Goal: Task Accomplishment & Management: Use online tool/utility

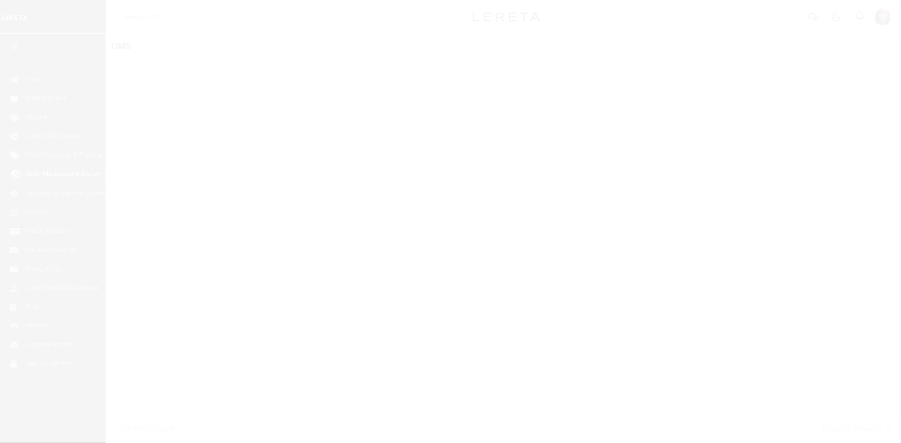
select select "200"
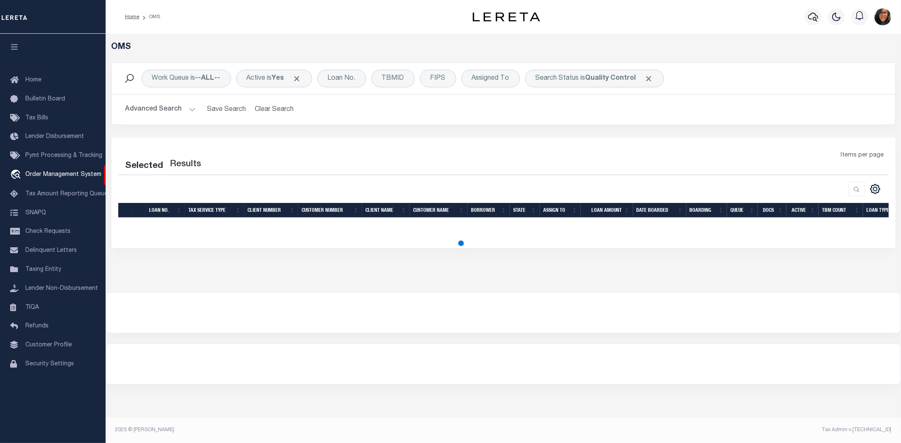
select select "200"
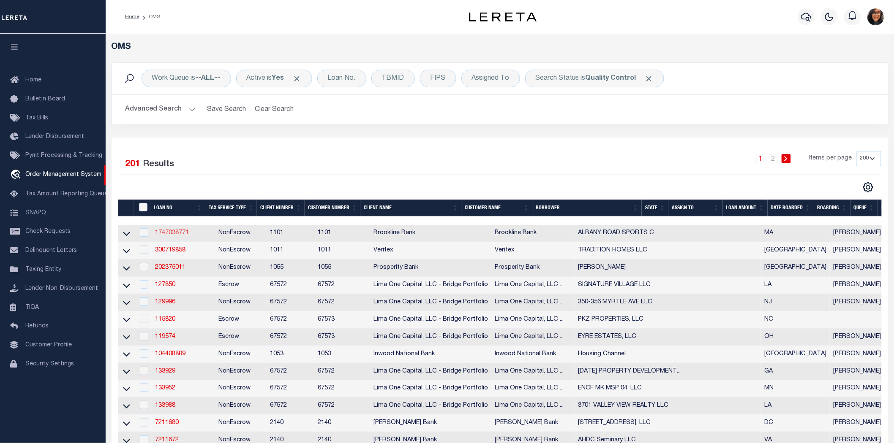
click at [171, 230] on link "1747038771" at bounding box center [172, 233] width 34 height 6
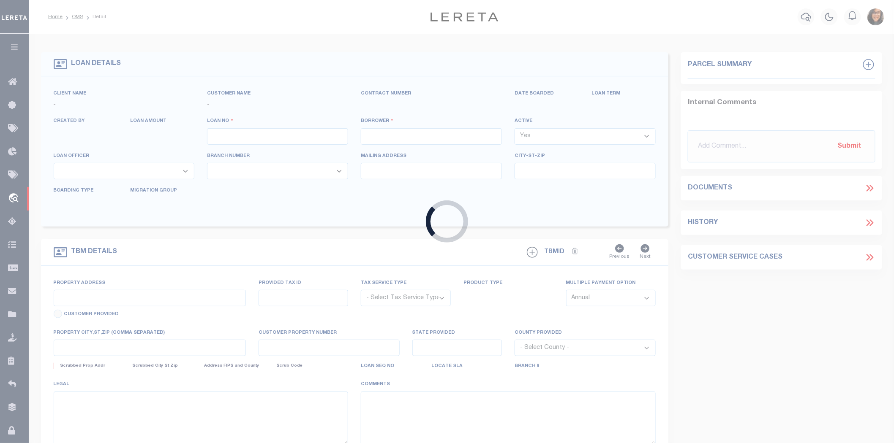
type input "1747038771"
type input "ALBANY ROAD SPORTS C"
select select
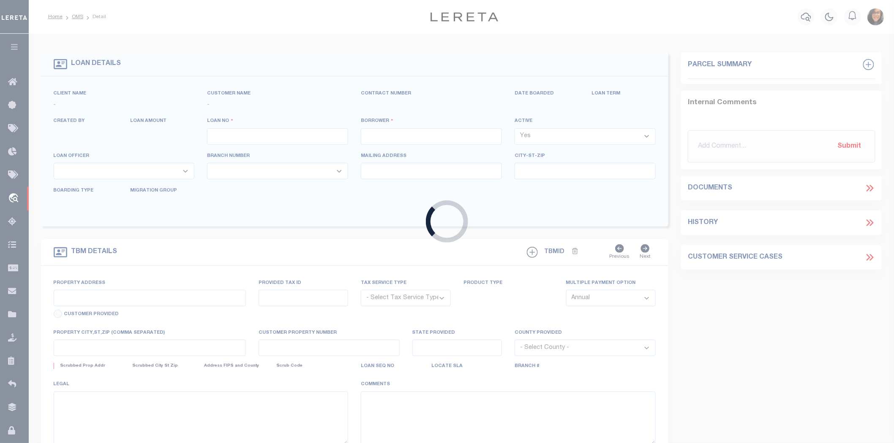
select select "NonEscrow"
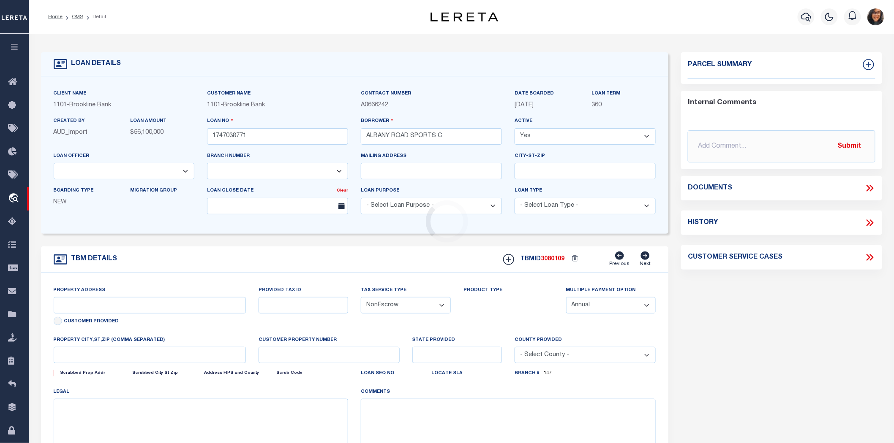
type input "[STREET_ADDRESS]"
type input "178/97"
select select
type input "DEDHAM MA 02026"
type input "37425"
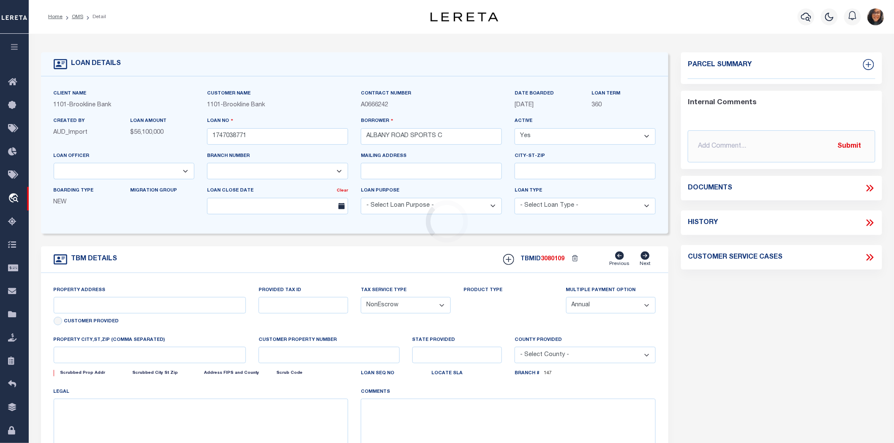
type input "MA"
select select
select select "13514"
select select "3591"
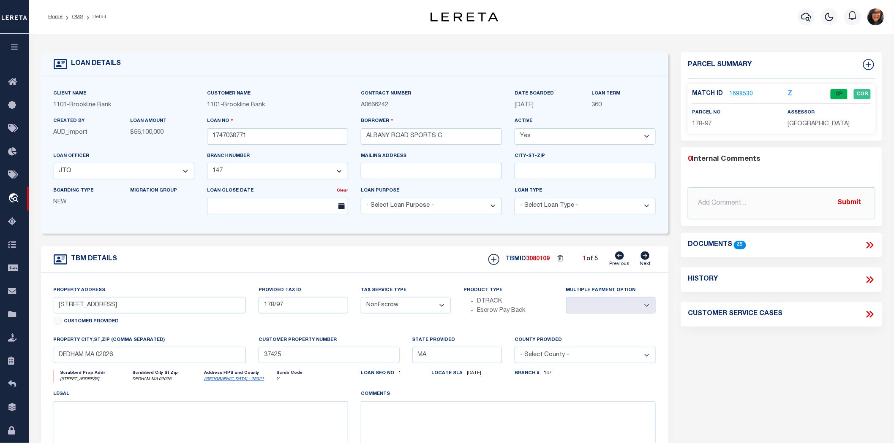
click at [810, 379] on div "Parcel Summary Match ID 1698530 Z parcel no 178-97 assessor 0 35" at bounding box center [780, 283] width 213 height 462
click at [741, 91] on link "1698530" at bounding box center [741, 94] width 24 height 9
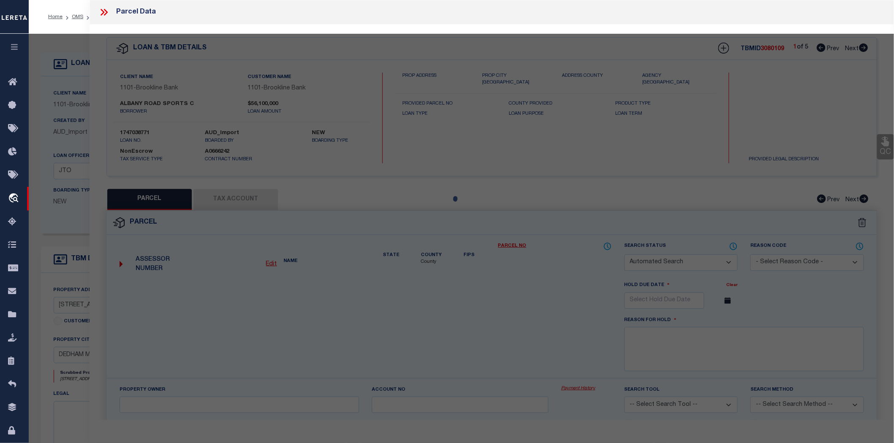
checkbox input "false"
select select "CP"
type input "E STREET LLC"
type input "[STREET_ADDRESS]"
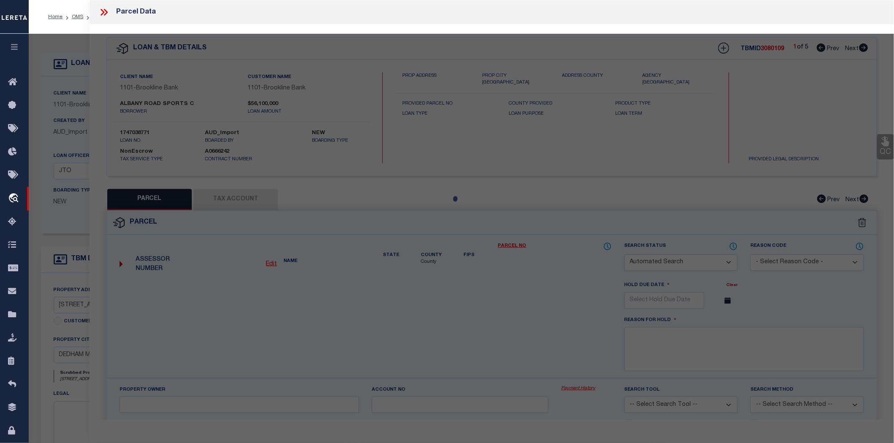
checkbox input "false"
type input "DEDHAM MA 02026"
type textarea "Lot Size: 5.84 Acres Last Sale Price: $3,500,000 Last Sale Date: 20070709 Use C…"
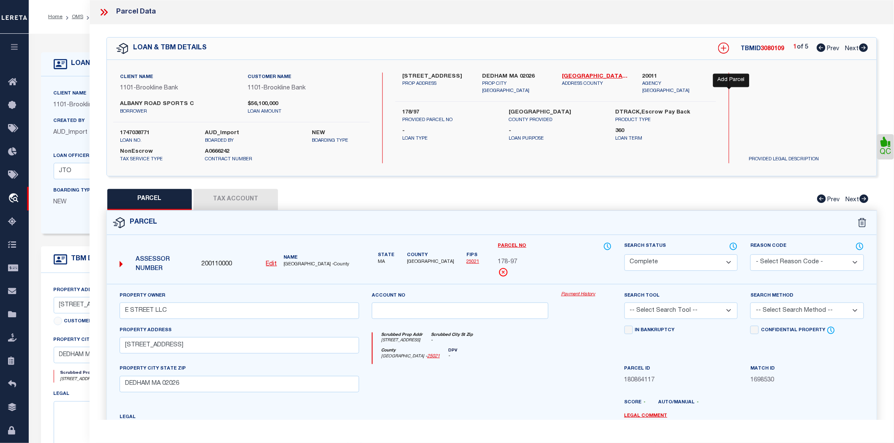
click at [727, 45] on icon at bounding box center [723, 48] width 11 height 11
select select "IP"
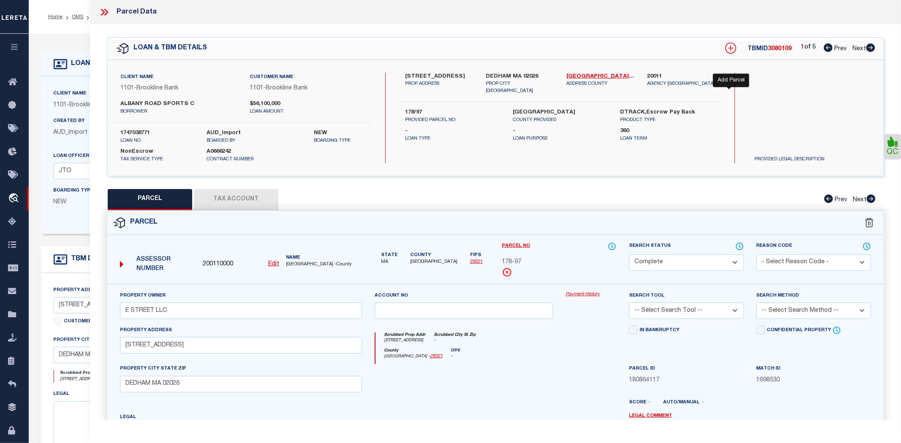
type textarea "-"
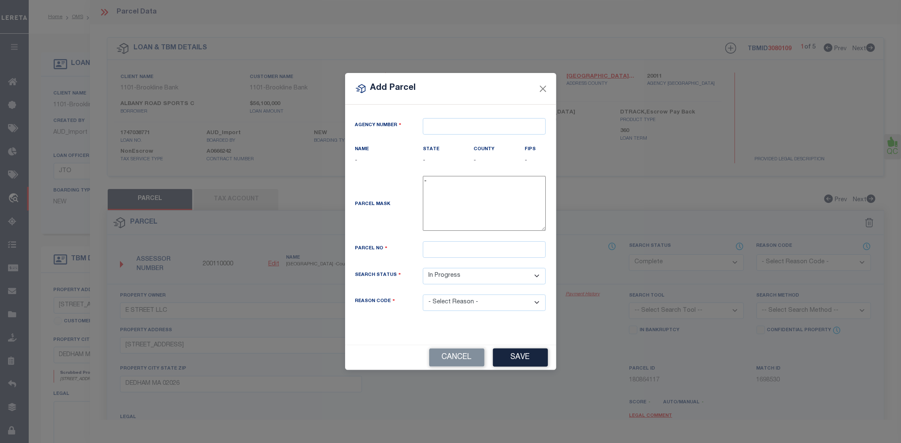
click at [720, 177] on div "Add Parcel Agency Number Name - State - County" at bounding box center [450, 221] width 901 height 443
drag, startPoint x: 459, startPoint y: 341, endPoint x: 875, endPoint y: 385, distance: 417.5
click at [459, 349] on button "Cancel" at bounding box center [456, 358] width 55 height 18
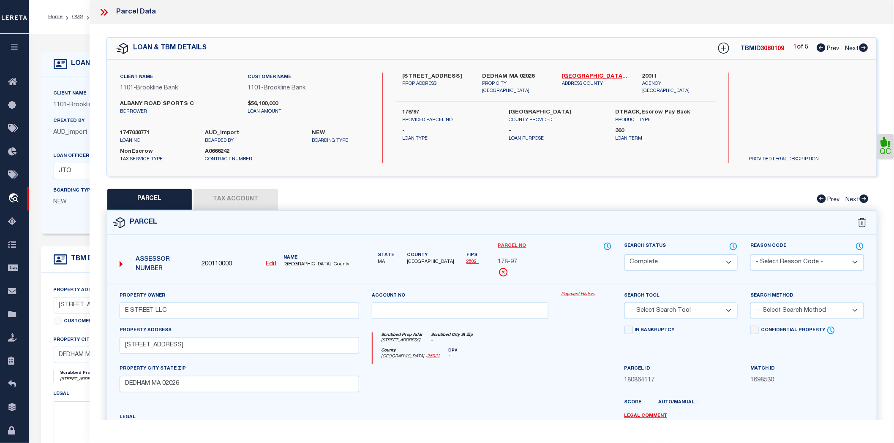
click at [509, 243] on link "Parcel No" at bounding box center [512, 246] width 28 height 7
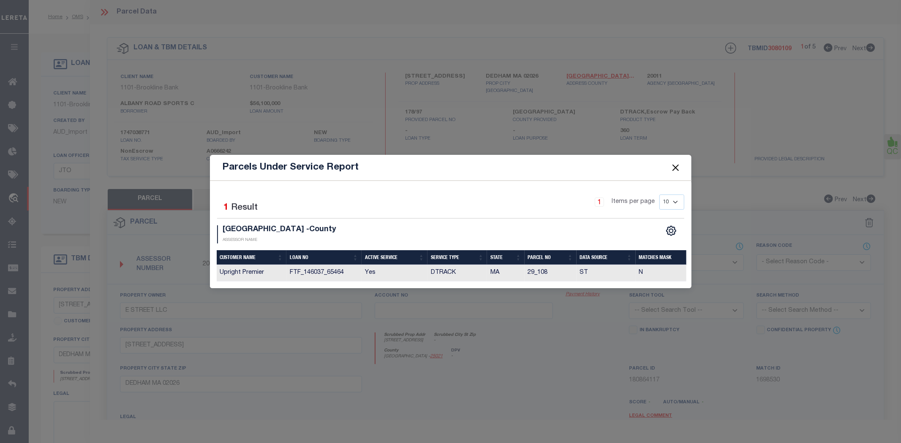
click at [671, 170] on button "Close" at bounding box center [675, 167] width 11 height 11
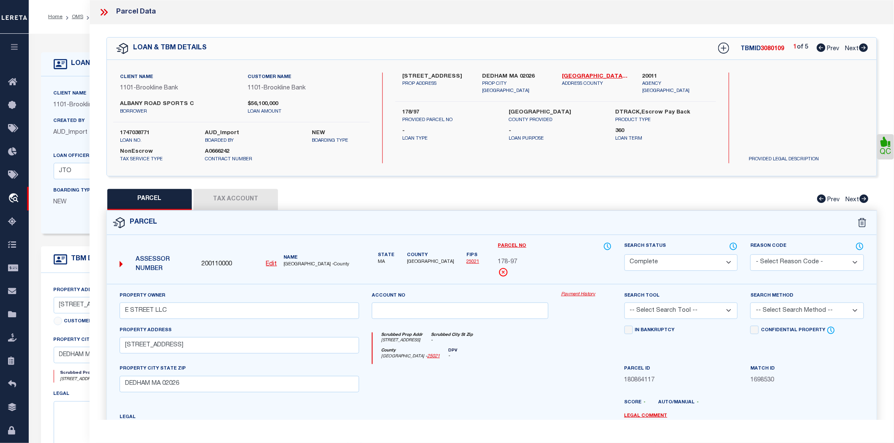
drag, startPoint x: 161, startPoint y: 190, endPoint x: 175, endPoint y: 190, distance: 14.4
click at [161, 190] on button "PARCEL" at bounding box center [149, 199] width 84 height 21
select select "AS"
checkbox input "false"
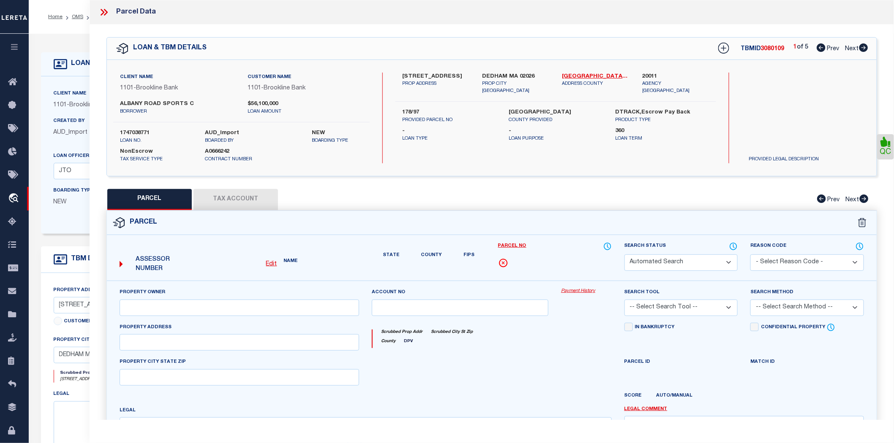
select select "CP"
type input "E STREET LLC"
type input "[STREET_ADDRESS]"
checkbox input "false"
type input "DEDHAM MA 02026"
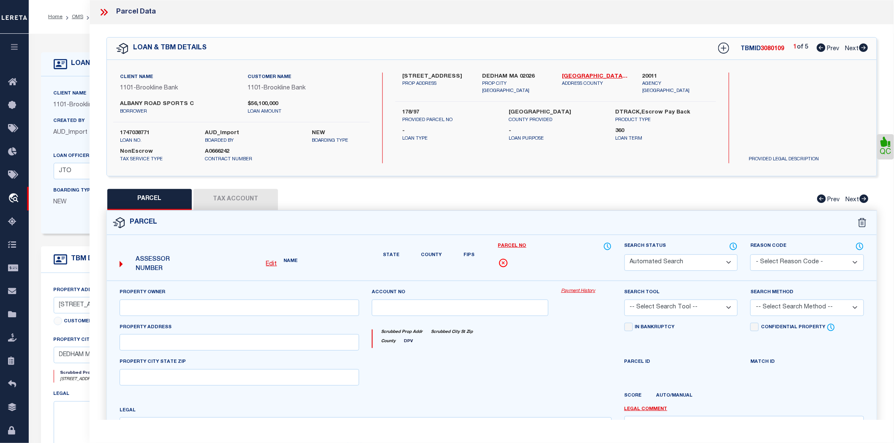
type textarea "Lot Size: 5.84 Acres Last Sale Price: $3,500,000 Last Sale Date: 20070709 Use C…"
click at [225, 190] on button "Tax Account" at bounding box center [235, 199] width 84 height 21
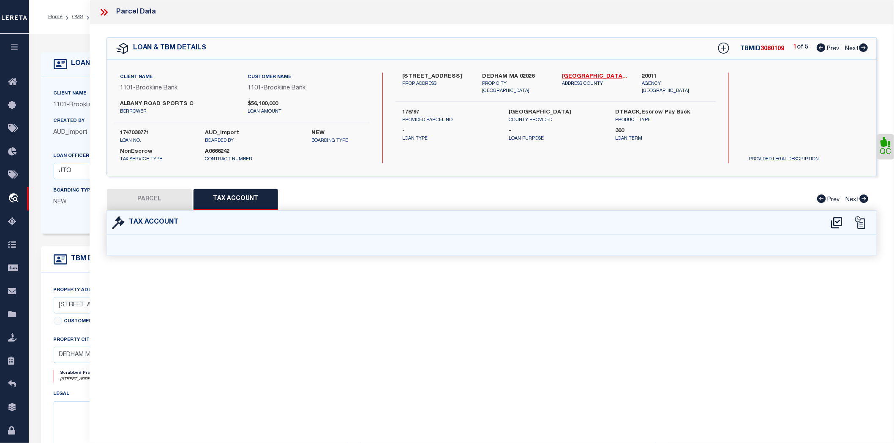
select select "100"
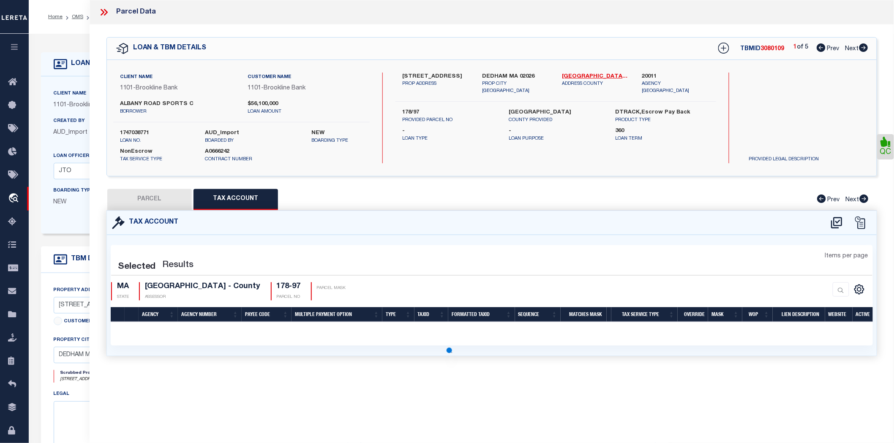
select select "100"
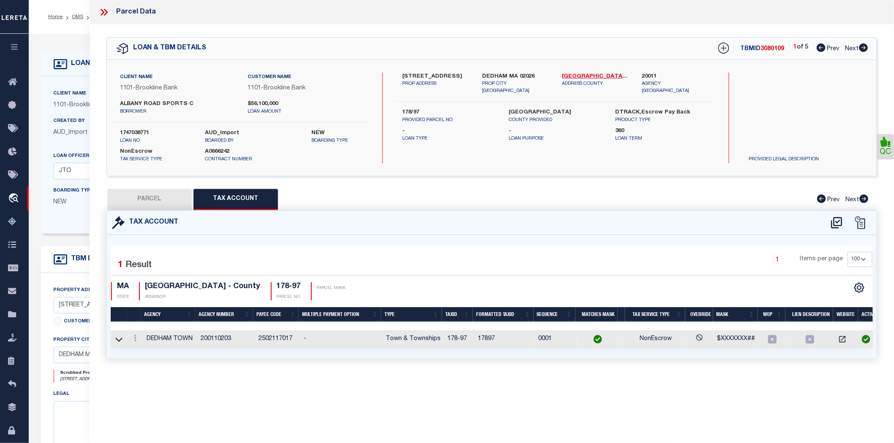
click at [105, 10] on icon at bounding box center [106, 12] width 4 height 7
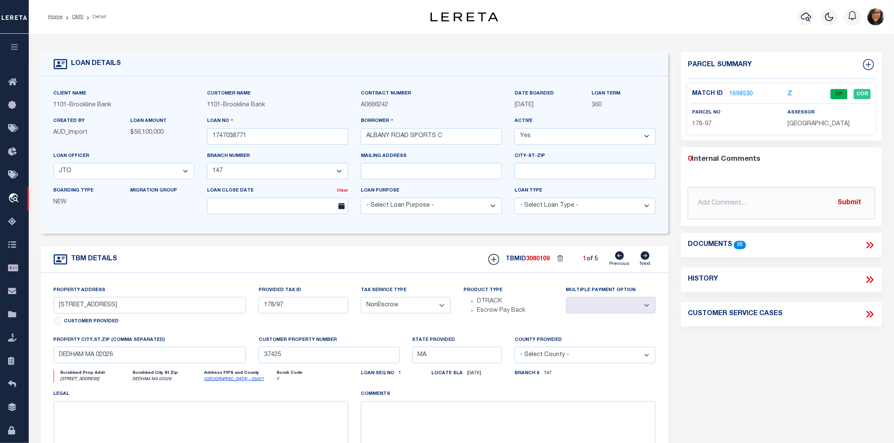
click at [748, 90] on link "1698530" at bounding box center [741, 94] width 24 height 9
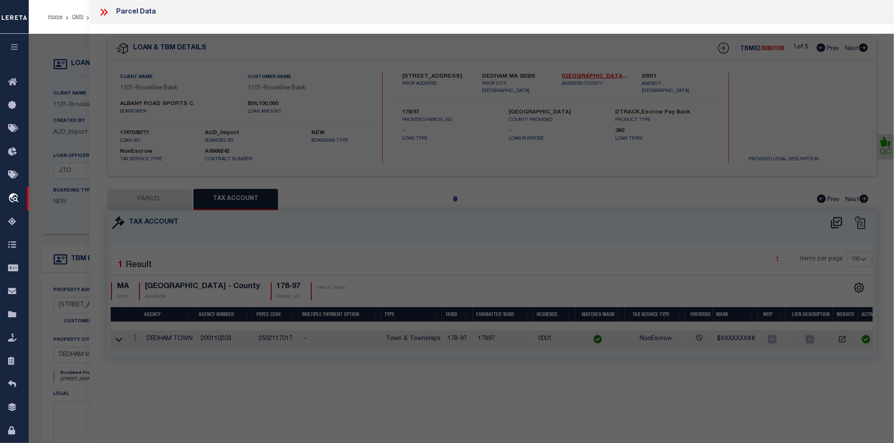
select select "AS"
checkbox input "false"
select select "CP"
type input "E STREET LLC"
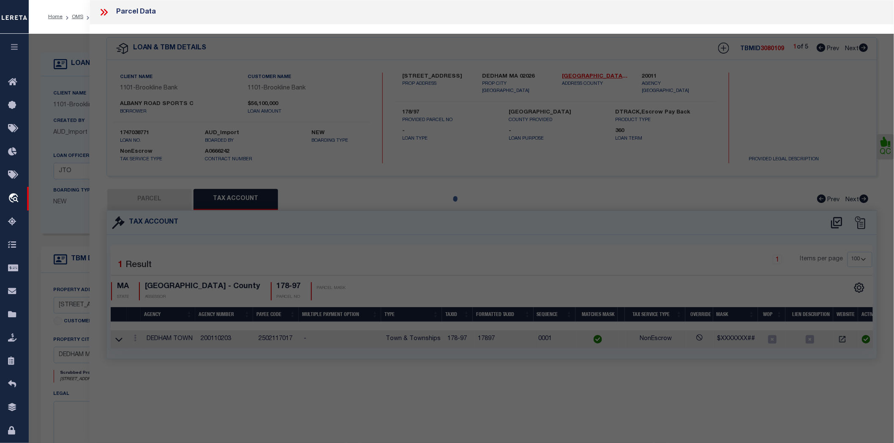
type input "[STREET_ADDRESS]"
checkbox input "false"
type input "DEDHAM MA 02026"
type textarea "Lot Size: 5.84 Acres Last Sale Price: $3,500,000 Last Sale Date: 20070709 Use C…"
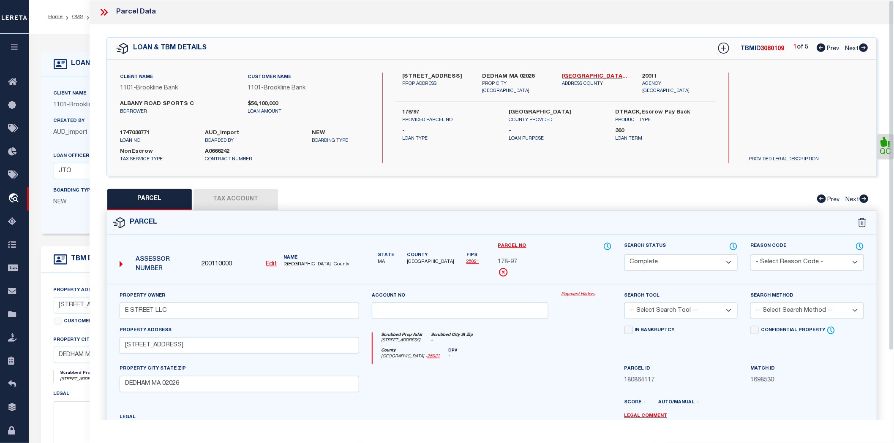
click at [227, 190] on button "Tax Account" at bounding box center [235, 199] width 84 height 21
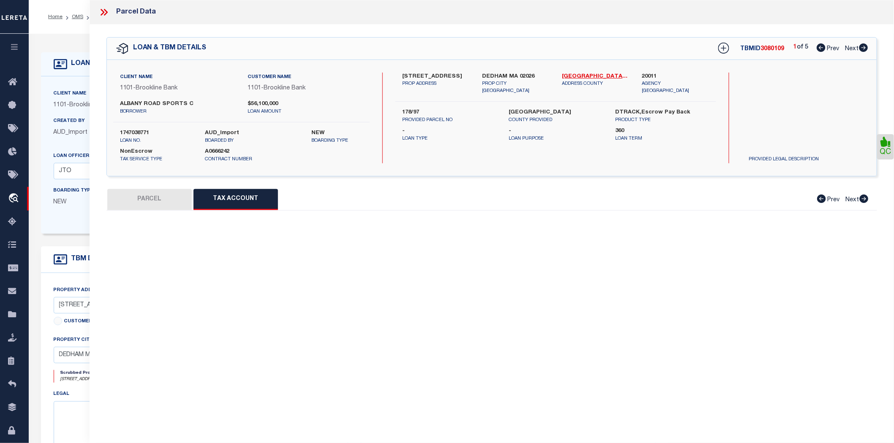
select select "100"
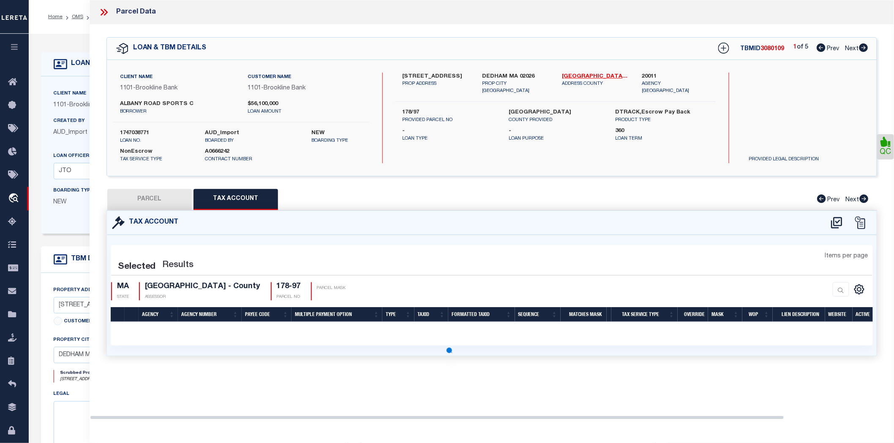
select select "100"
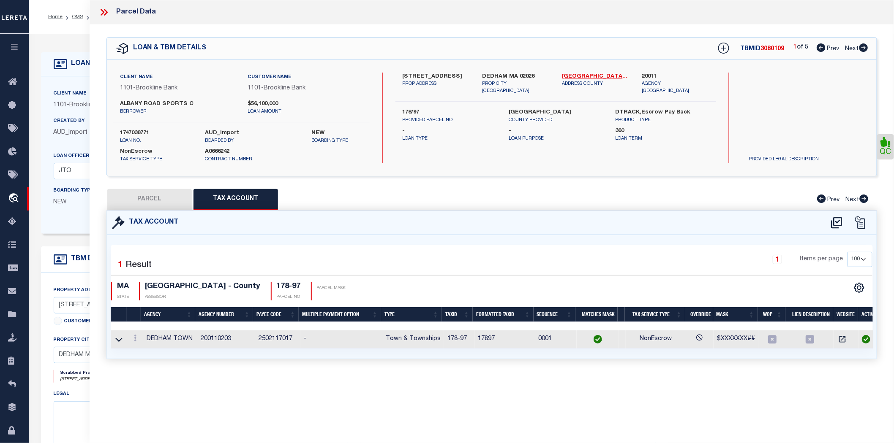
click at [108, 333] on div "Selected 1 Result 1 Items per page 10 25 50 100 MA STATE" at bounding box center [491, 297] width 769 height 124
click at [120, 335] on icon at bounding box center [118, 339] width 7 height 9
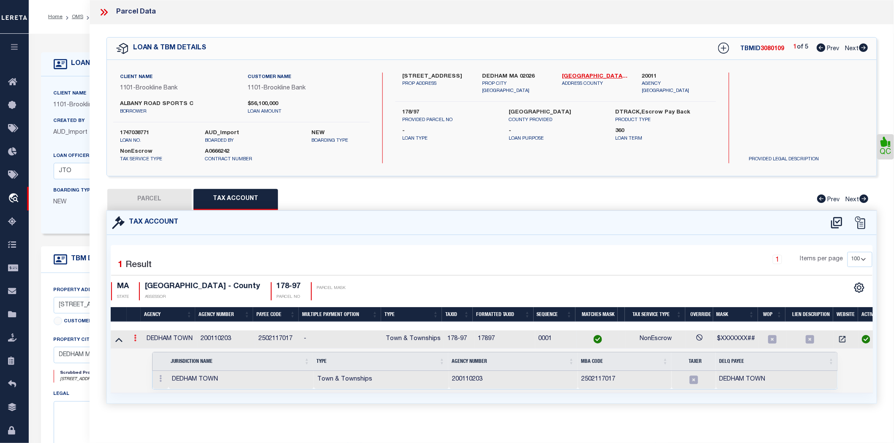
click at [134, 335] on icon at bounding box center [135, 338] width 3 height 7
drag, startPoint x: 736, startPoint y: 399, endPoint x: 769, endPoint y: 379, distance: 38.0
click at [736, 399] on div "Tax Account 1 1" at bounding box center [491, 318] width 783 height 214
click at [861, 286] on icon "" at bounding box center [859, 288] width 4 height 4
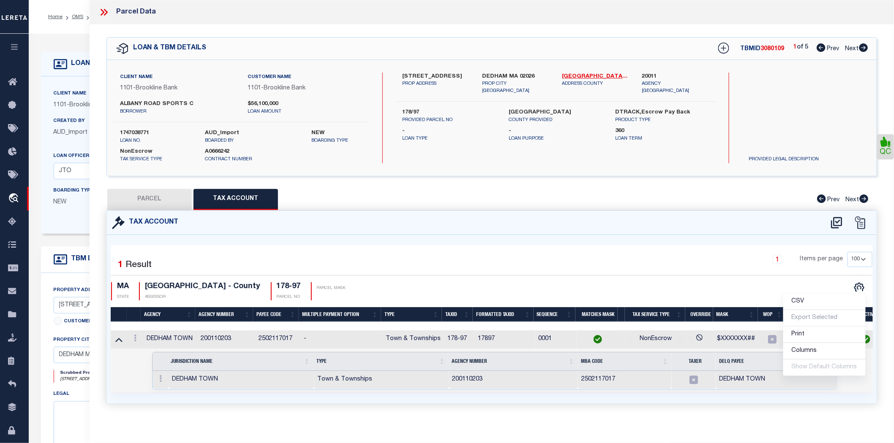
click at [367, 264] on div "1 Items per page 10 25 50 100" at bounding box center [588, 263] width 568 height 22
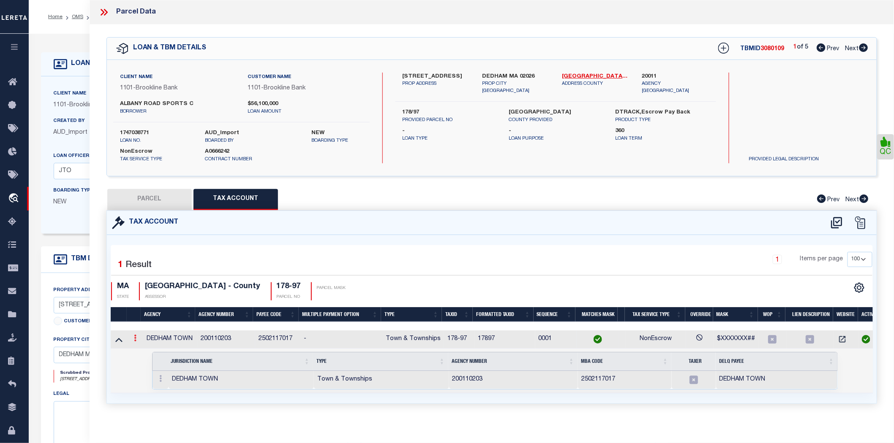
click at [130, 336] on link at bounding box center [134, 339] width 9 height 7
click at [115, 338] on icon at bounding box center [118, 340] width 7 height 4
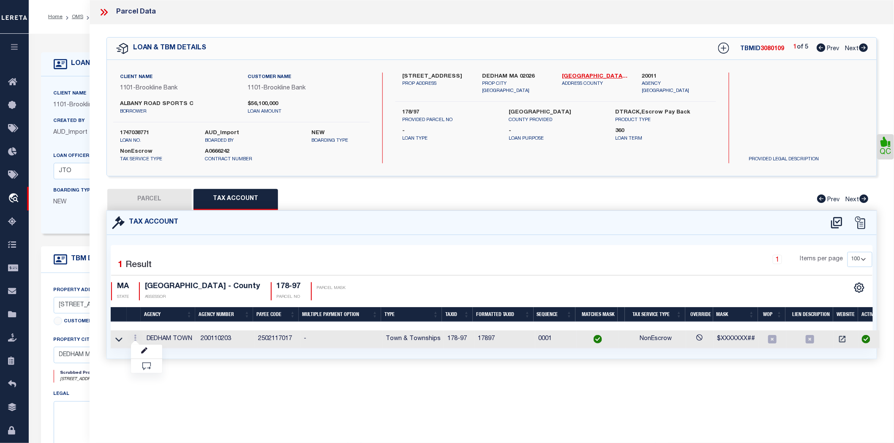
click at [130, 334] on div at bounding box center [134, 339] width 9 height 10
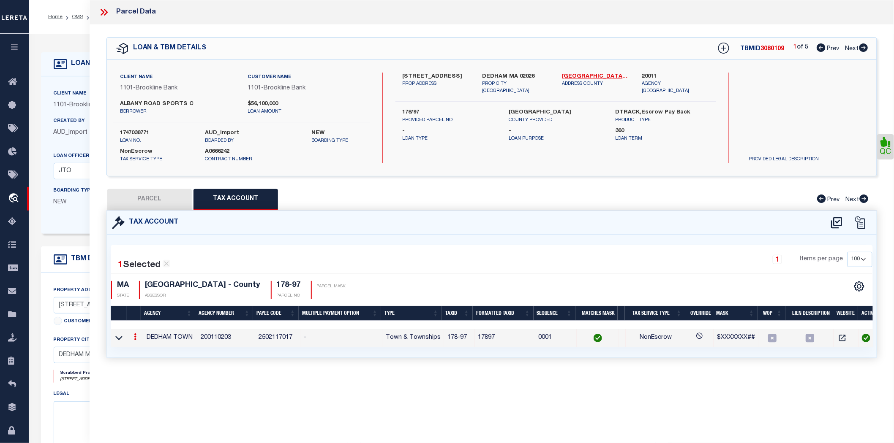
click at [134, 334] on icon at bounding box center [135, 337] width 3 height 7
